Goal: Transaction & Acquisition: Download file/media

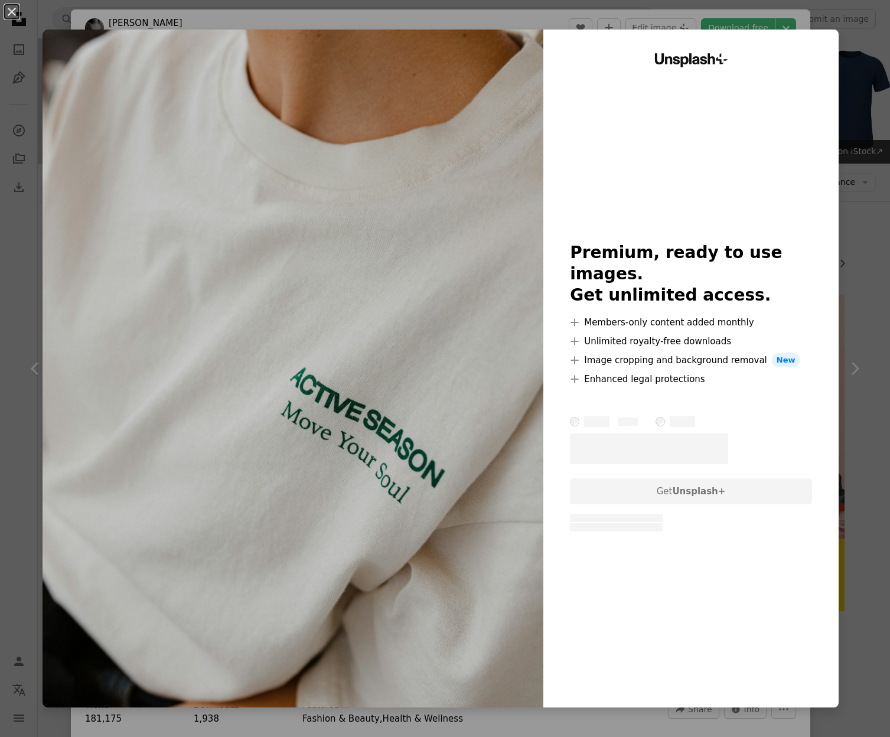
scroll to position [3136, 0]
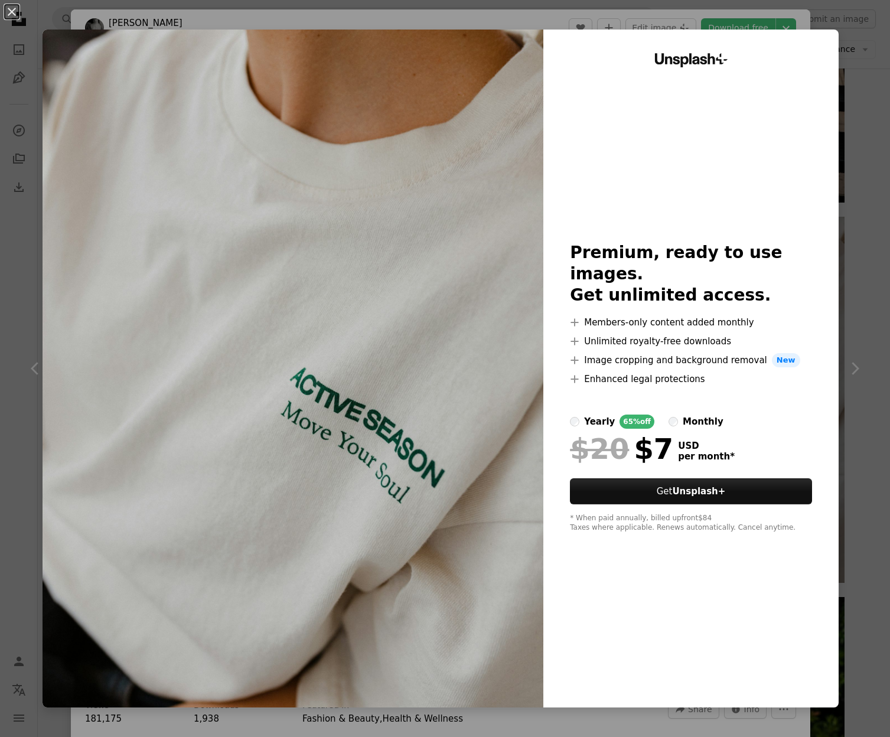
click at [838, 251] on div "Unsplash+ Premium, ready to use images. Get unlimited access. A plus sign Membe…" at bounding box center [690, 369] width 295 height 678
click at [19, 12] on button "An X shape" at bounding box center [12, 12] width 14 height 14
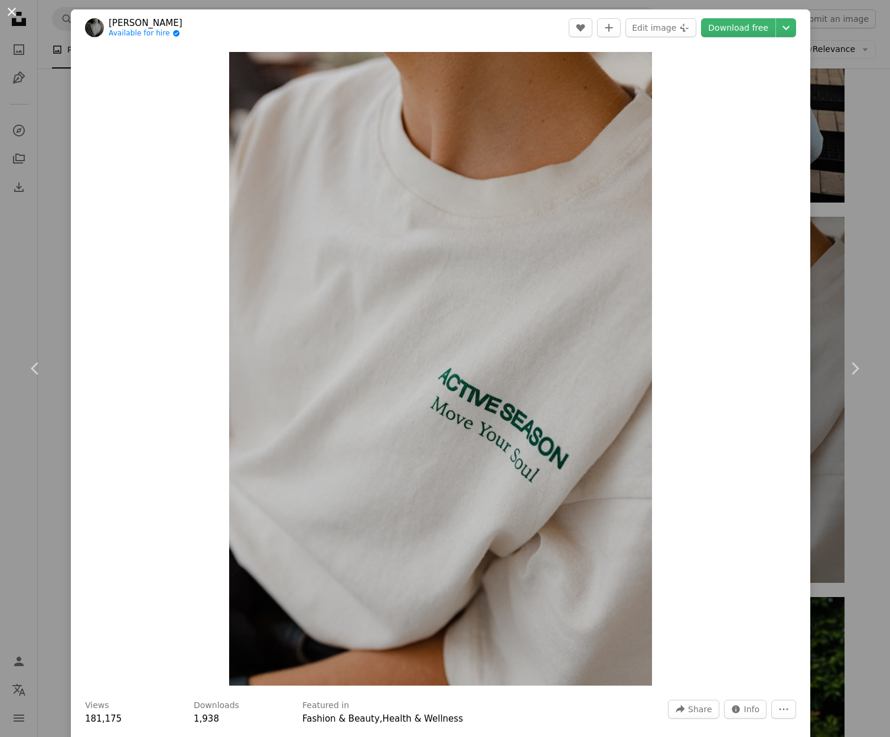
click at [14, 12] on button "An X shape" at bounding box center [12, 12] width 14 height 14
